Goal: Find specific page/section: Locate a particular part of the current website

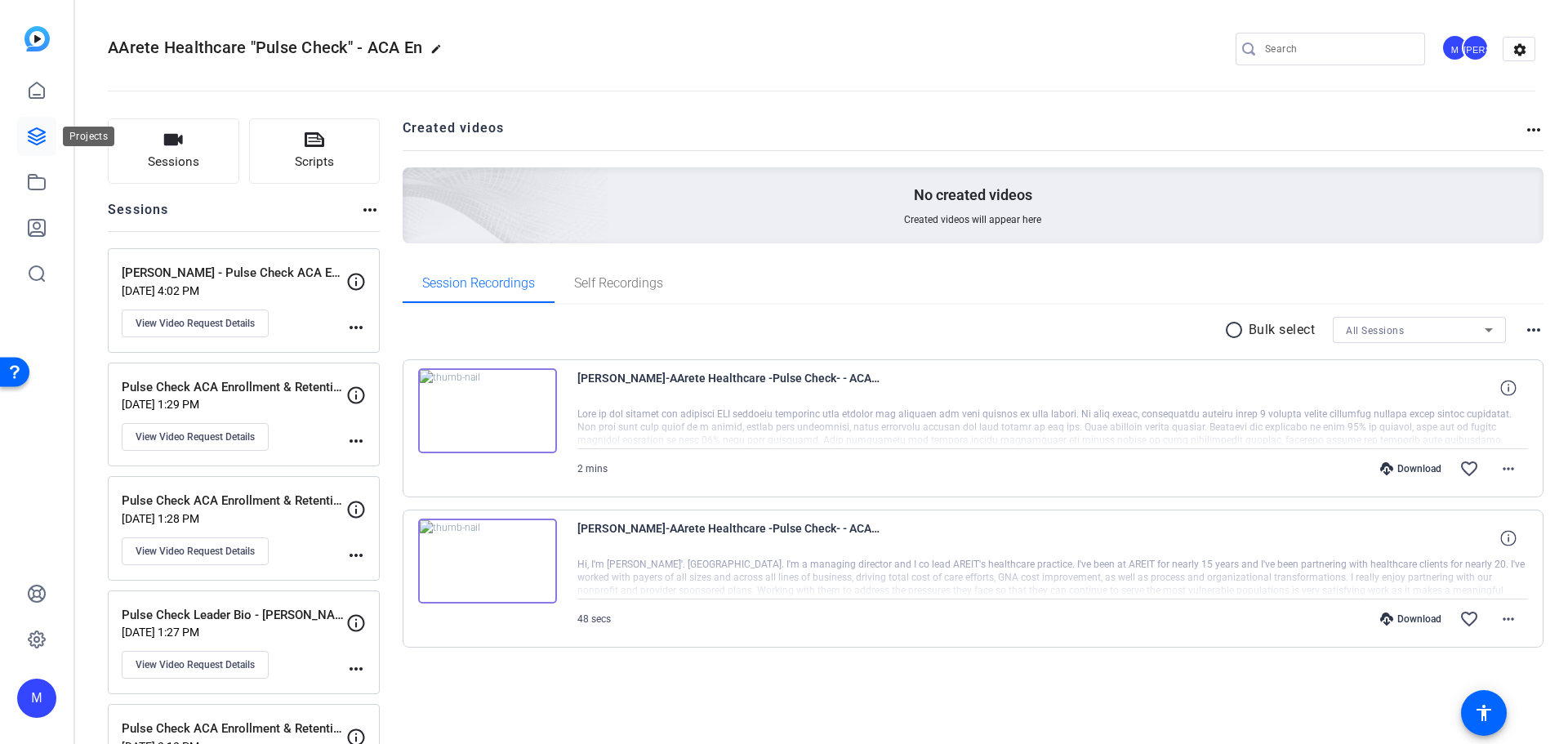
click at [41, 137] on icon at bounding box center [36, 136] width 17 height 17
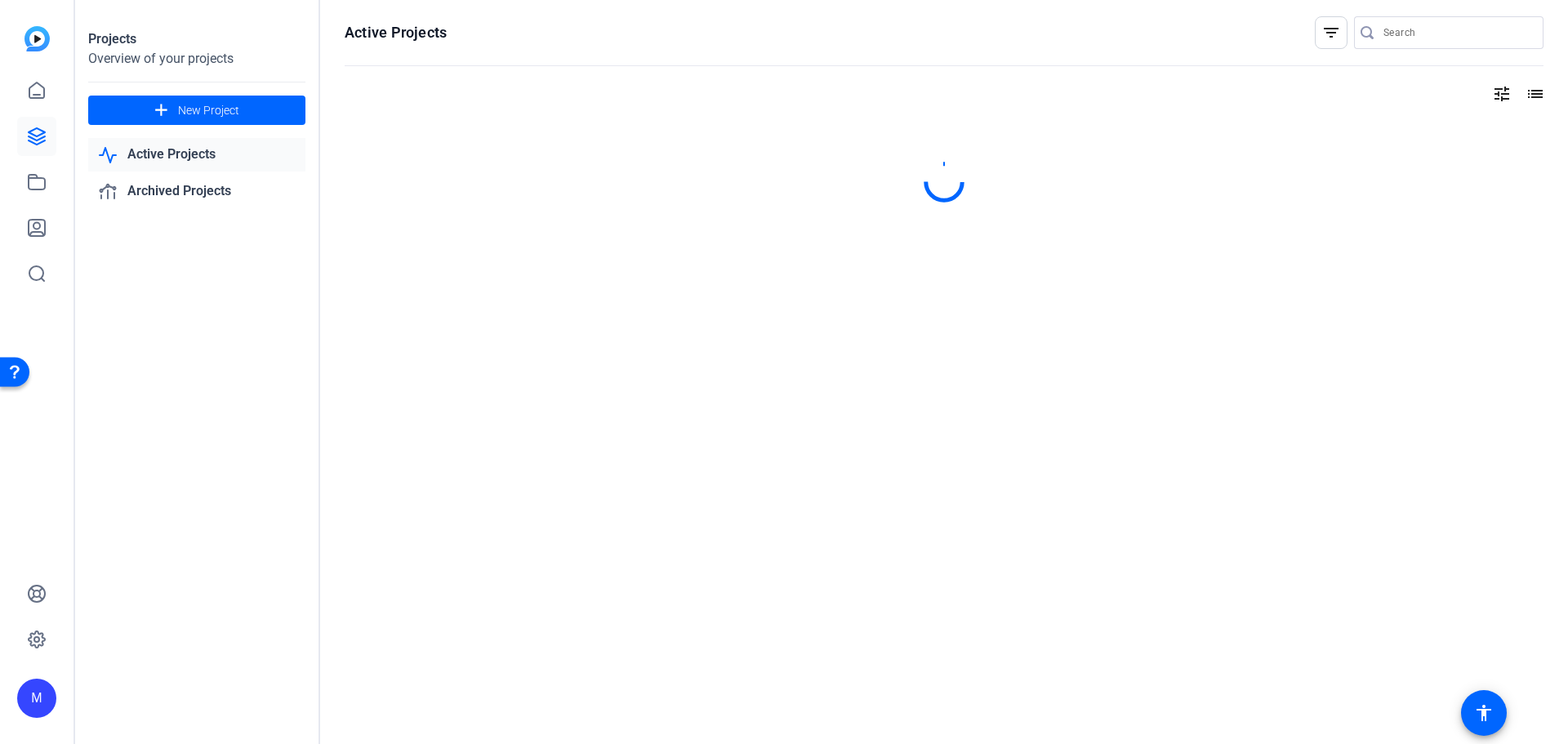
click at [233, 155] on link "Active Projects" at bounding box center [197, 155] width 218 height 33
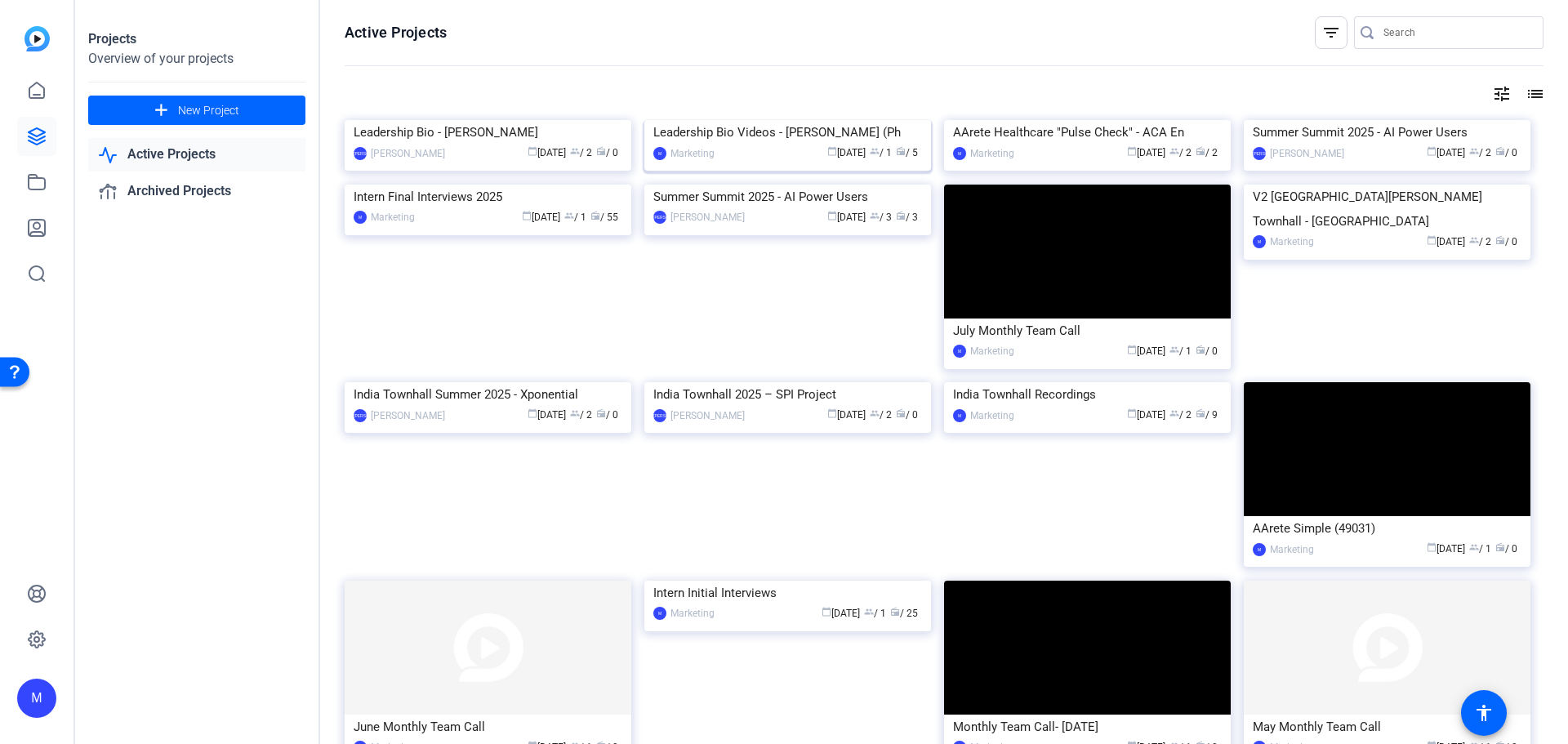
click at [765, 144] on div "Leadership Bio Videos - [PERSON_NAME] (Ph" at bounding box center [787, 131] width 269 height 25
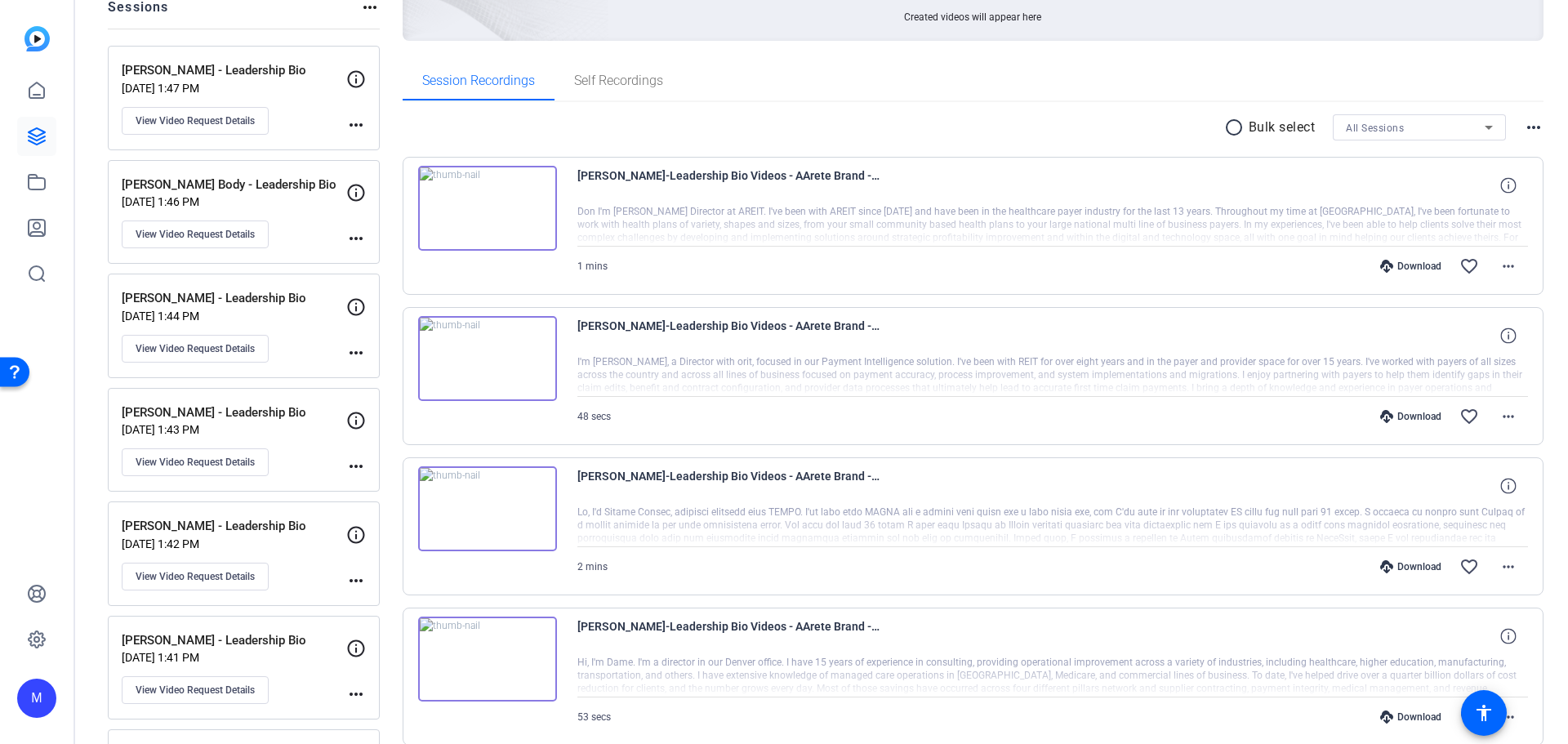
scroll to position [164, 0]
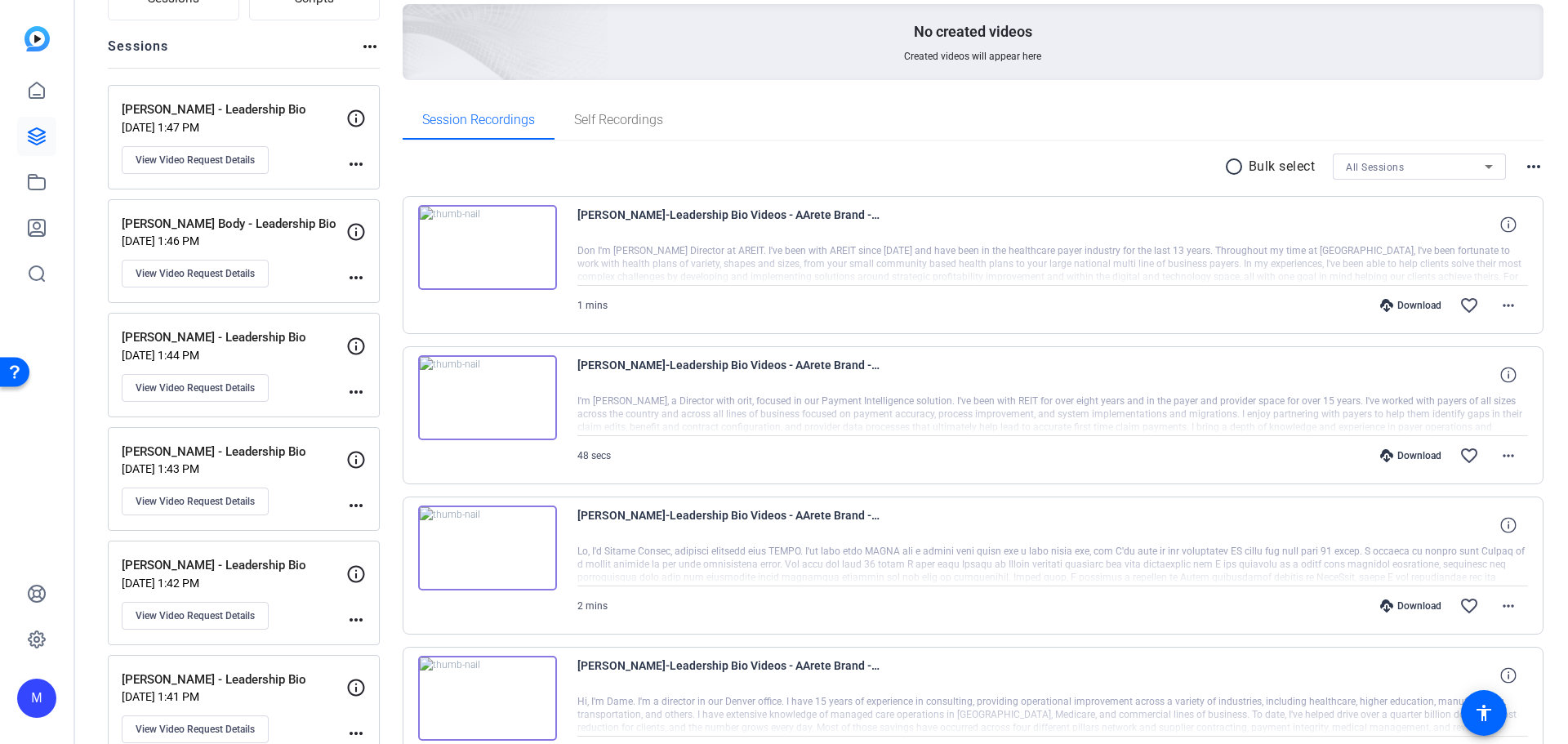
click at [485, 257] on img at bounding box center [487, 247] width 139 height 85
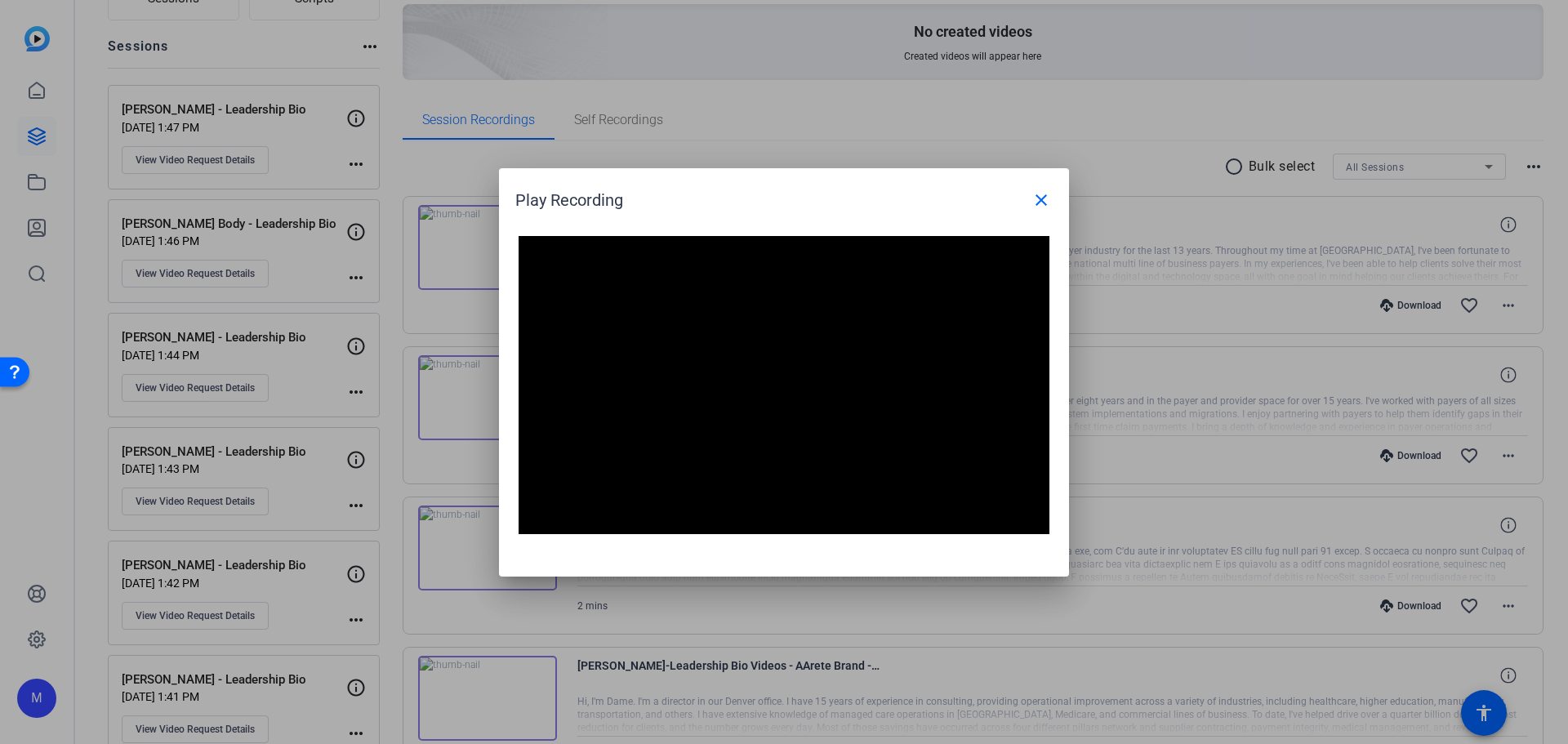
click at [799, 416] on video "Video Player" at bounding box center [784, 385] width 531 height 299
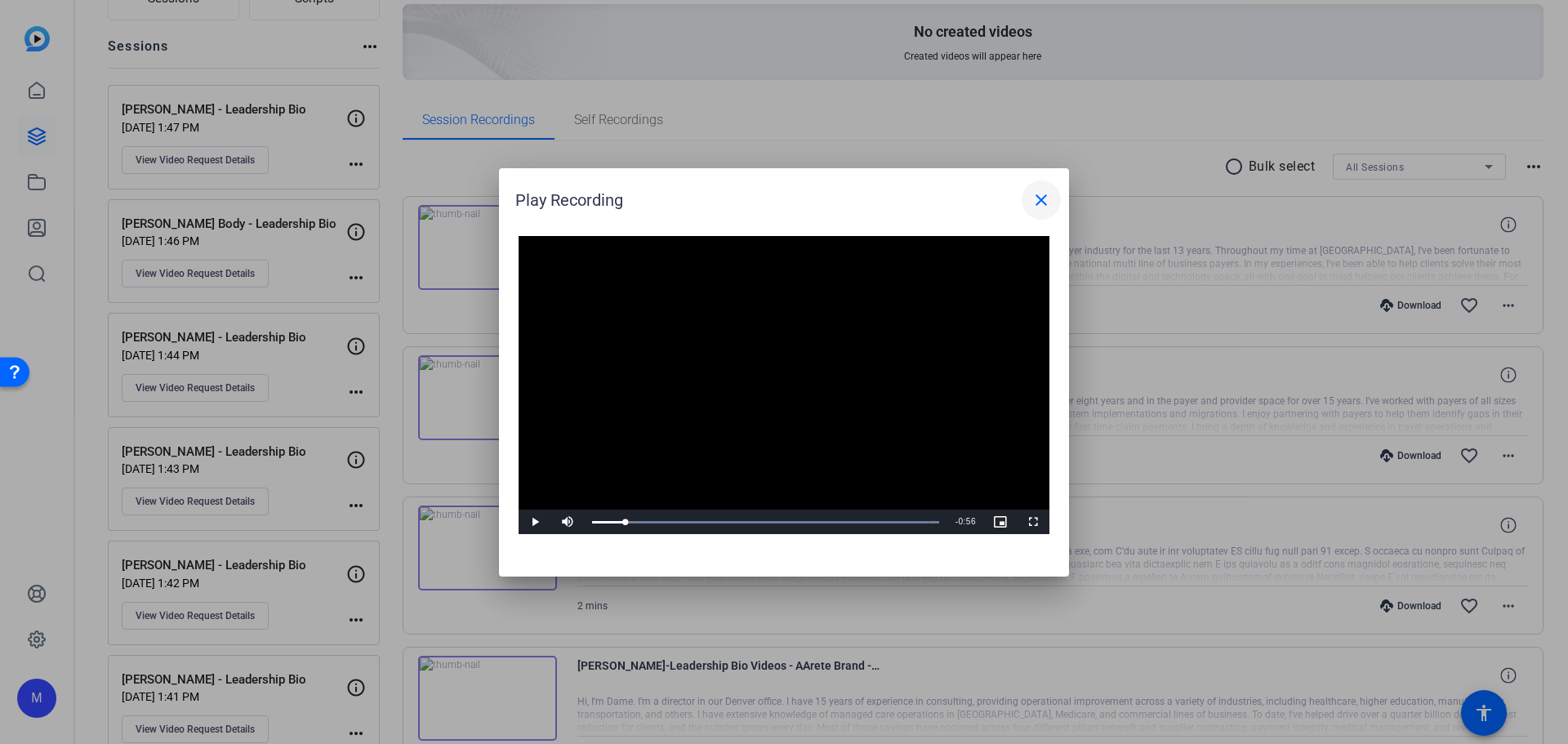
click at [1043, 213] on button "close" at bounding box center [1041, 200] width 39 height 39
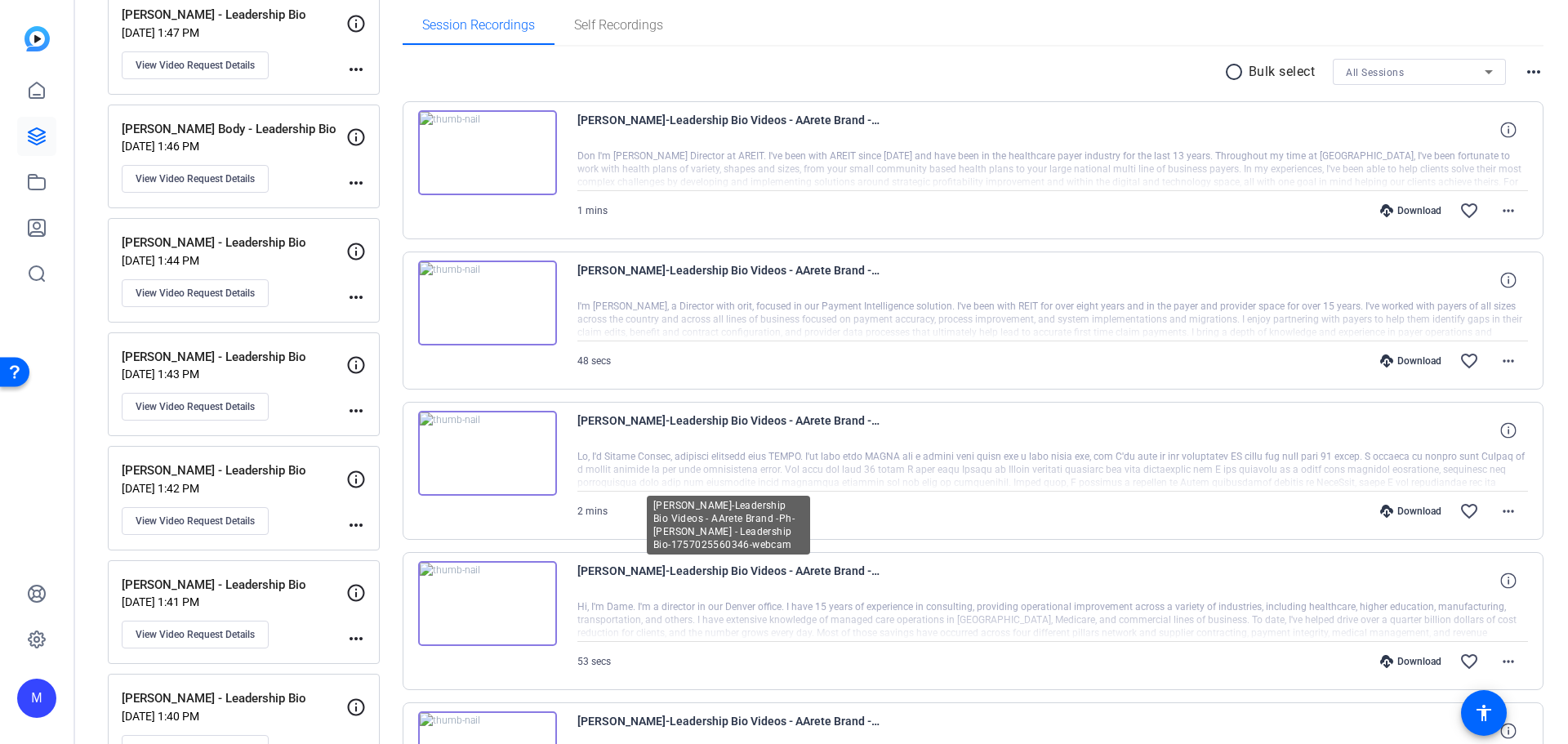
scroll to position [245, 0]
